Goal: Information Seeking & Learning: Check status

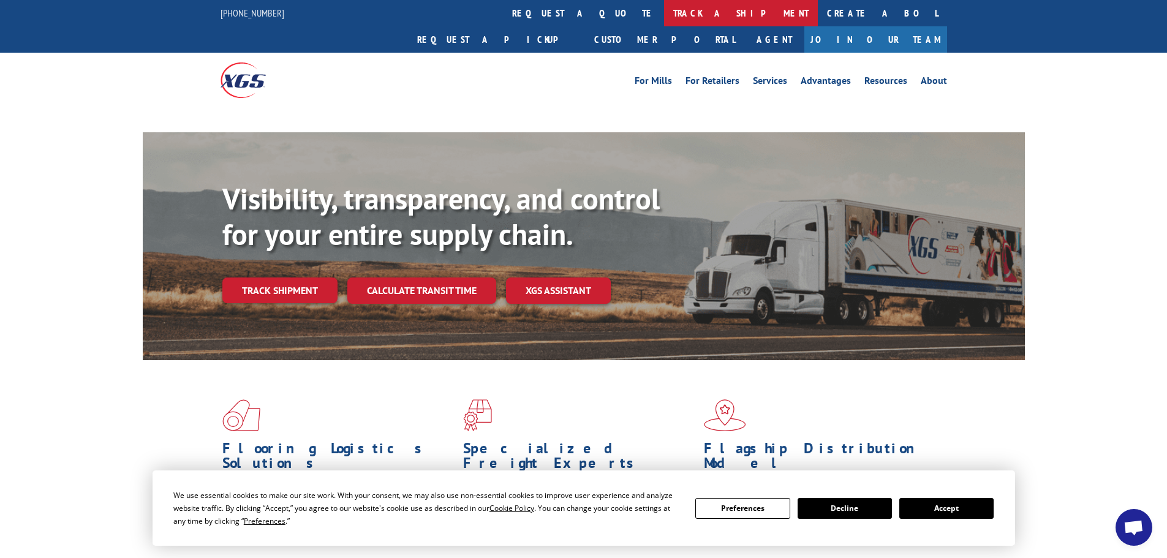
click at [664, 13] on link "track a shipment" at bounding box center [741, 13] width 154 height 26
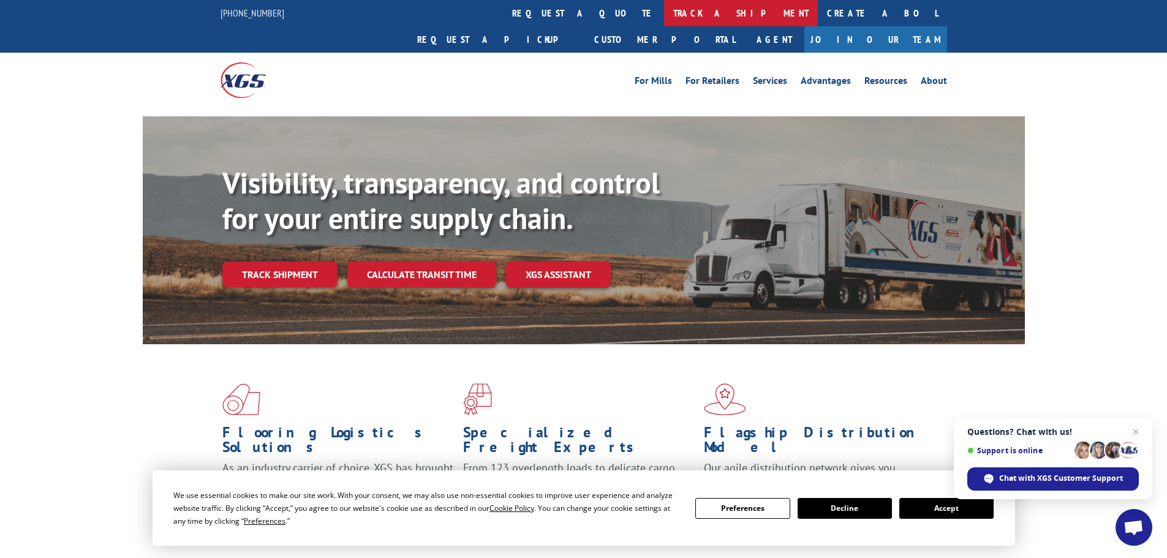
click at [664, 9] on link "track a shipment" at bounding box center [741, 13] width 154 height 26
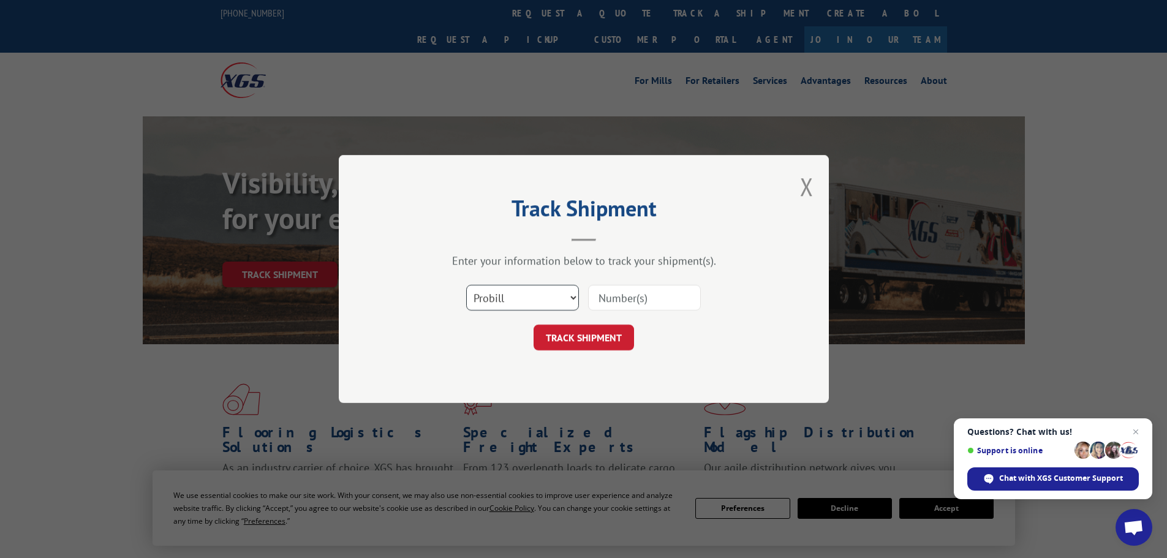
click at [484, 293] on select "Select category... Probill BOL PO" at bounding box center [522, 298] width 113 height 26
select select "po"
click at [466, 285] on select "Select category... Probill BOL PO" at bounding box center [522, 298] width 113 height 26
click at [608, 293] on input at bounding box center [644, 298] width 113 height 26
paste input "06531655"
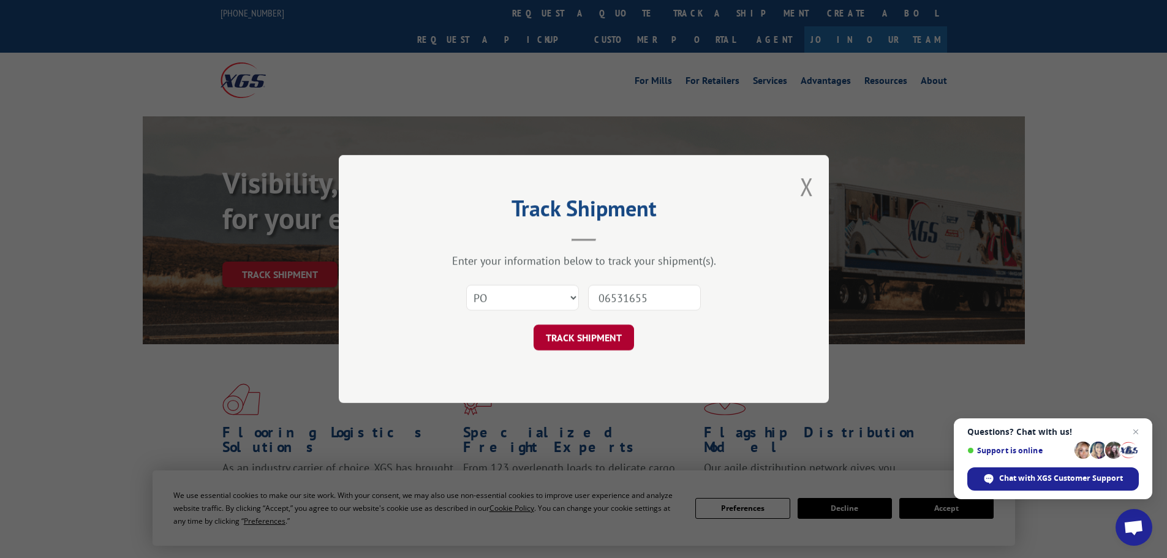
type input "06531655"
click at [597, 332] on button "TRACK SHIPMENT" at bounding box center [584, 338] width 100 height 26
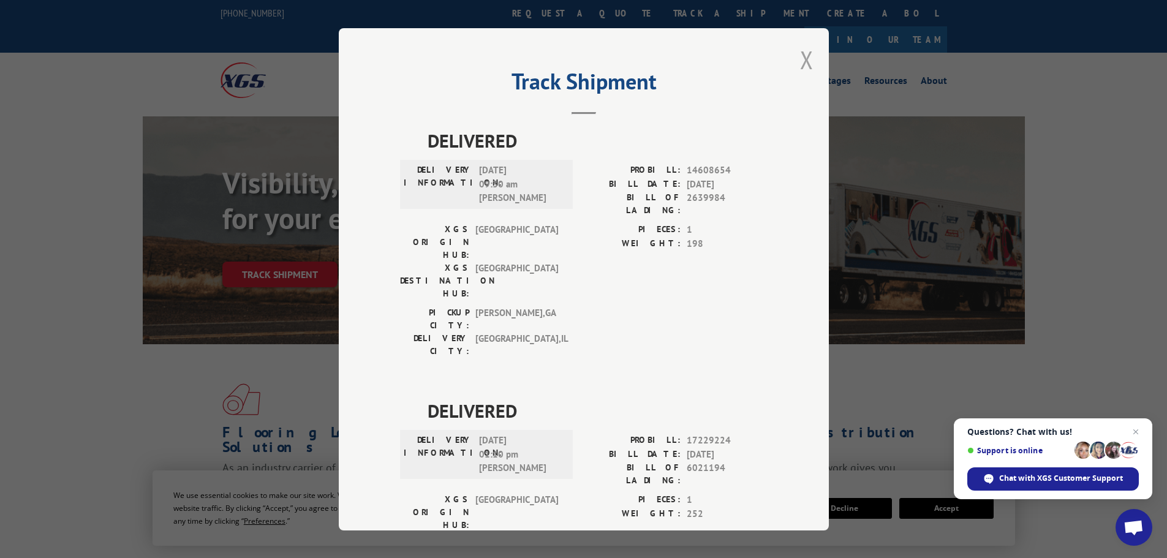
click at [800, 59] on button "Close modal" at bounding box center [806, 60] width 13 height 32
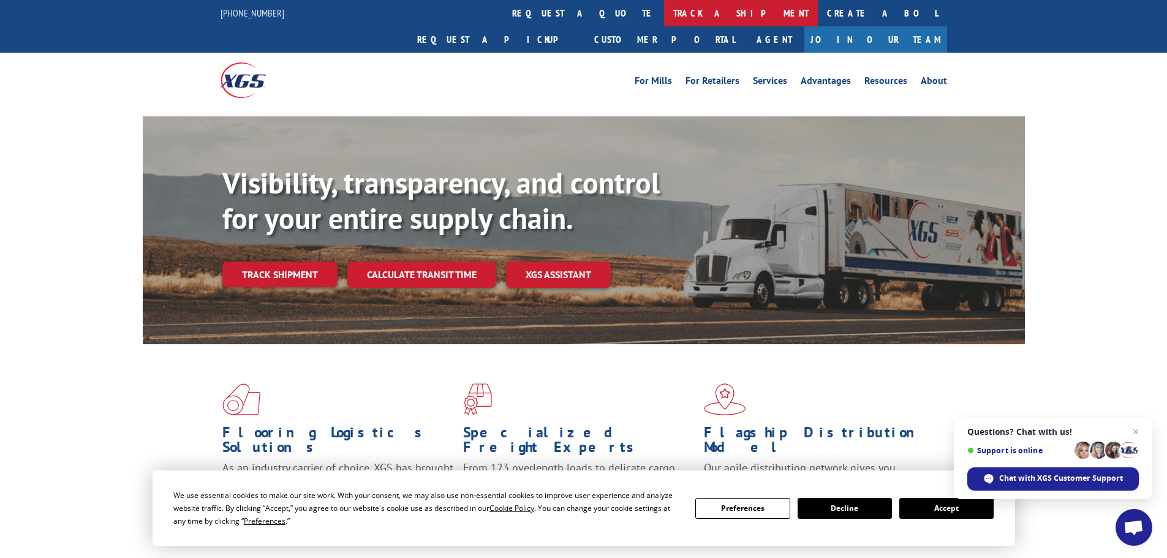
click at [664, 11] on link "track a shipment" at bounding box center [741, 13] width 154 height 26
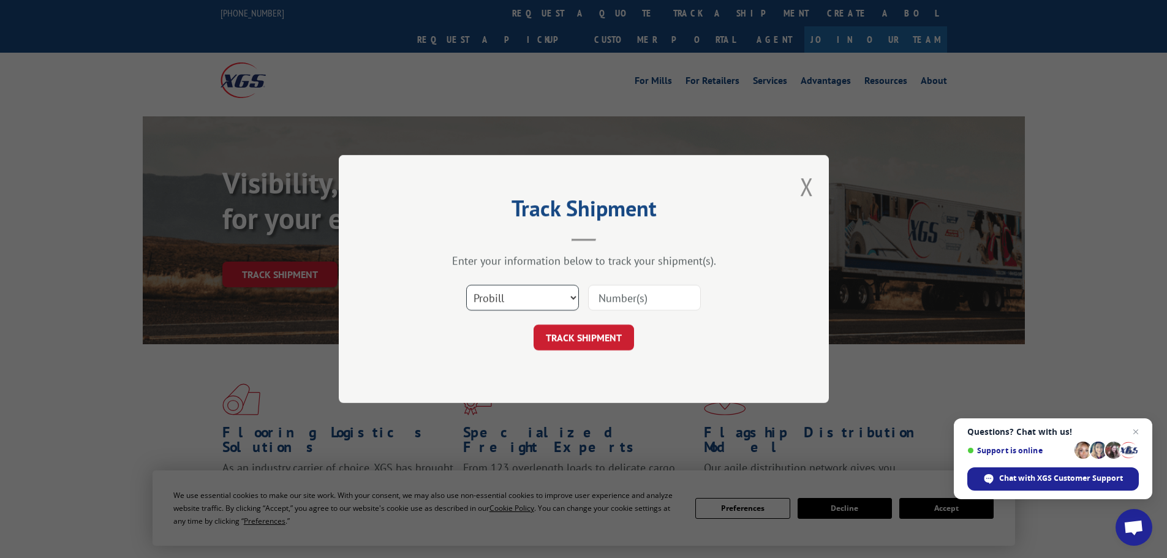
click at [494, 290] on select "Select category... Probill BOL PO" at bounding box center [522, 298] width 113 height 26
select select "po"
click at [466, 285] on select "Select category... Probill BOL PO" at bounding box center [522, 298] width 113 height 26
click at [615, 304] on input at bounding box center [644, 298] width 113 height 26
paste input "06531587"
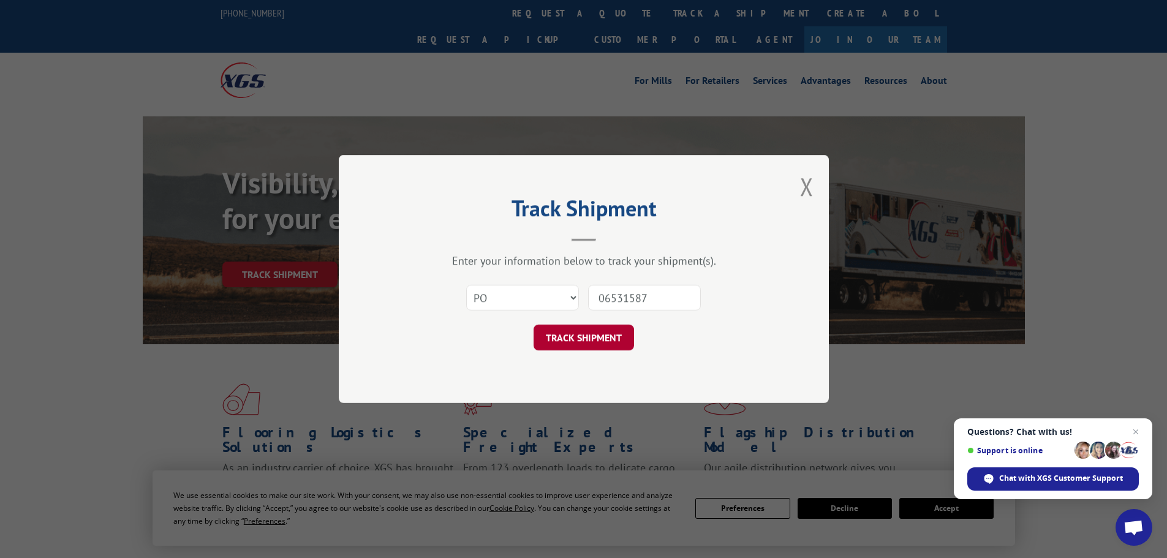
type input "06531587"
click at [579, 335] on button "TRACK SHIPMENT" at bounding box center [584, 338] width 100 height 26
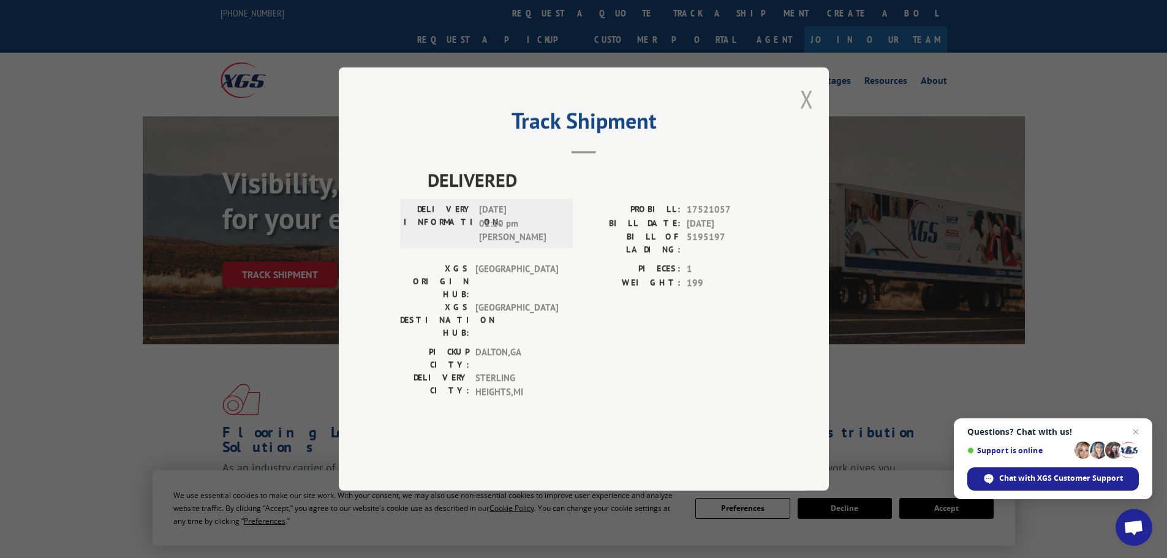
click at [804, 115] on button "Close modal" at bounding box center [806, 99] width 13 height 32
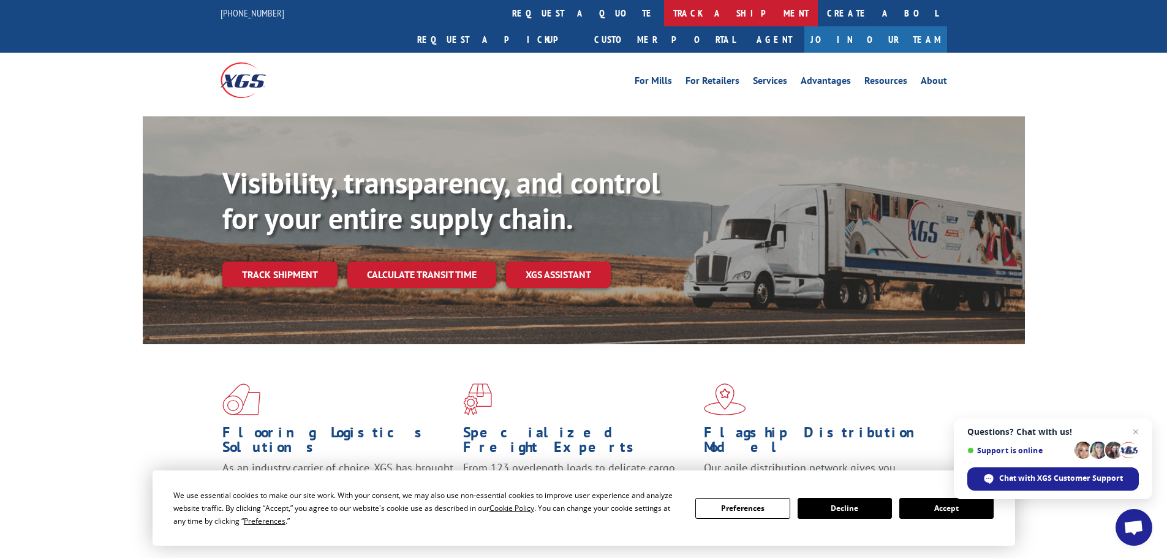
click at [664, 18] on link "track a shipment" at bounding box center [741, 13] width 154 height 26
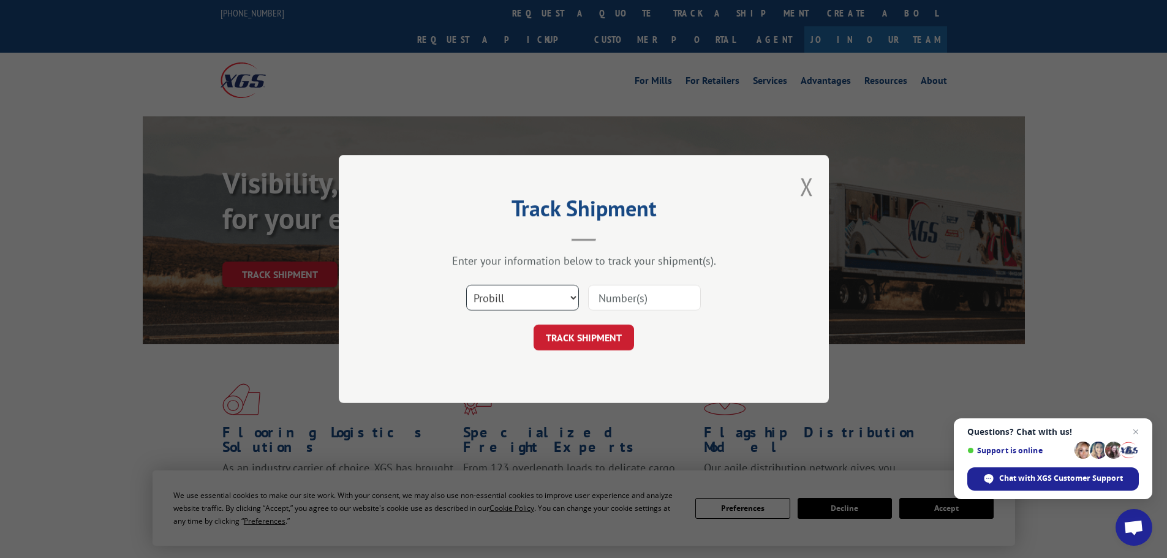
click at [482, 300] on select "Select category... Probill BOL PO" at bounding box center [522, 298] width 113 height 26
select select "po"
click at [466, 285] on select "Select category... Probill BOL PO" at bounding box center [522, 298] width 113 height 26
click at [628, 294] on input at bounding box center [644, 298] width 113 height 26
paste input "06531685"
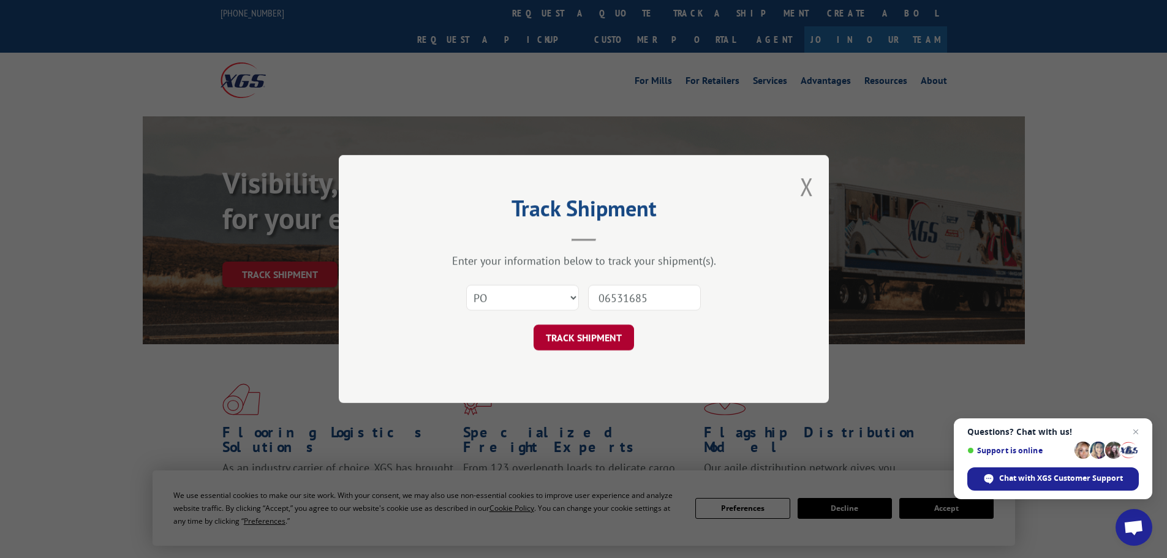
type input "06531685"
click at [583, 342] on button "TRACK SHIPMENT" at bounding box center [584, 338] width 100 height 26
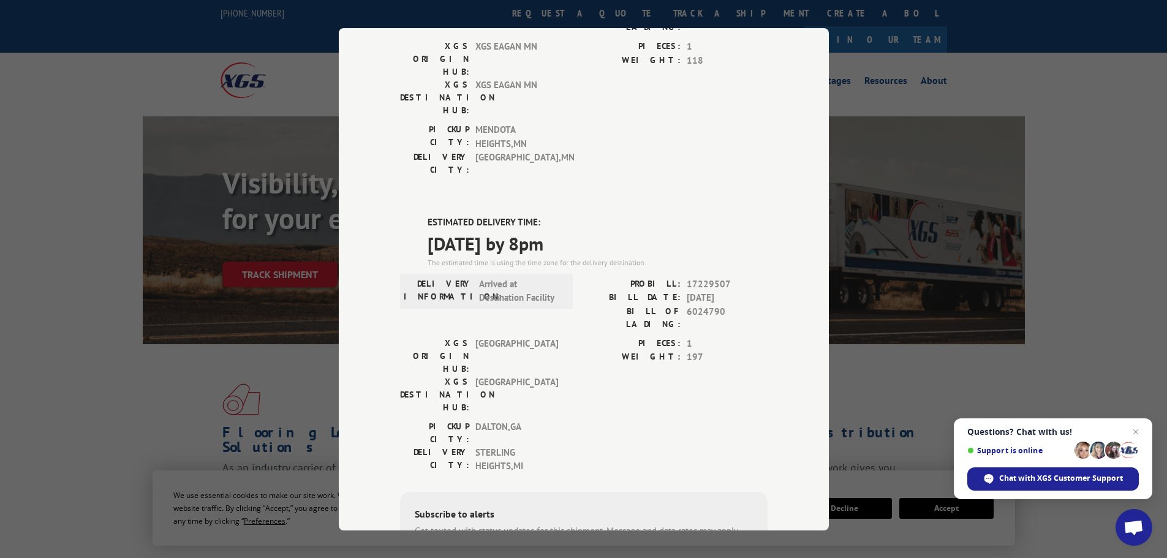
scroll to position [474, 0]
